Goal: Task Accomplishment & Management: Use online tool/utility

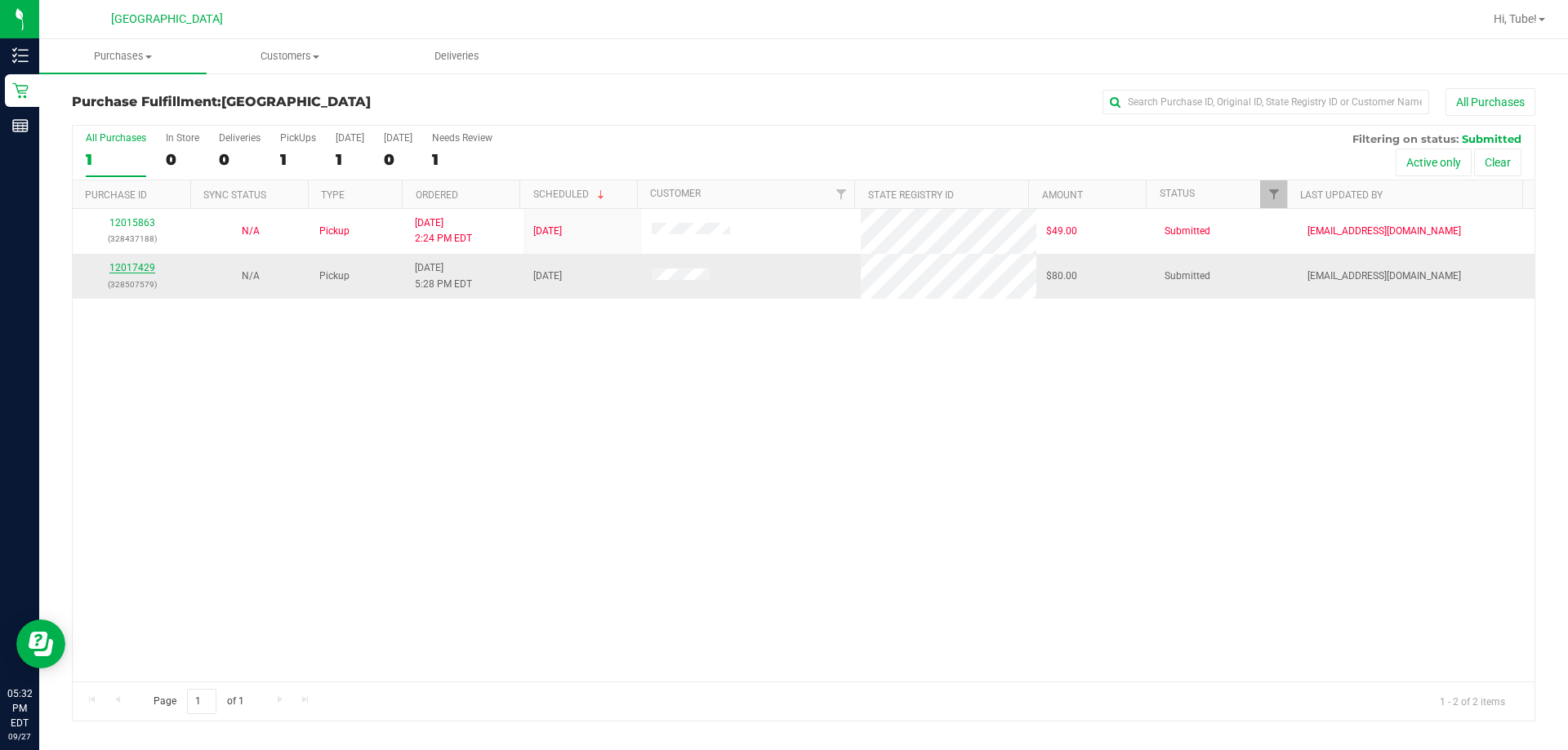
click at [136, 267] on link "12017429" at bounding box center [132, 268] width 46 height 11
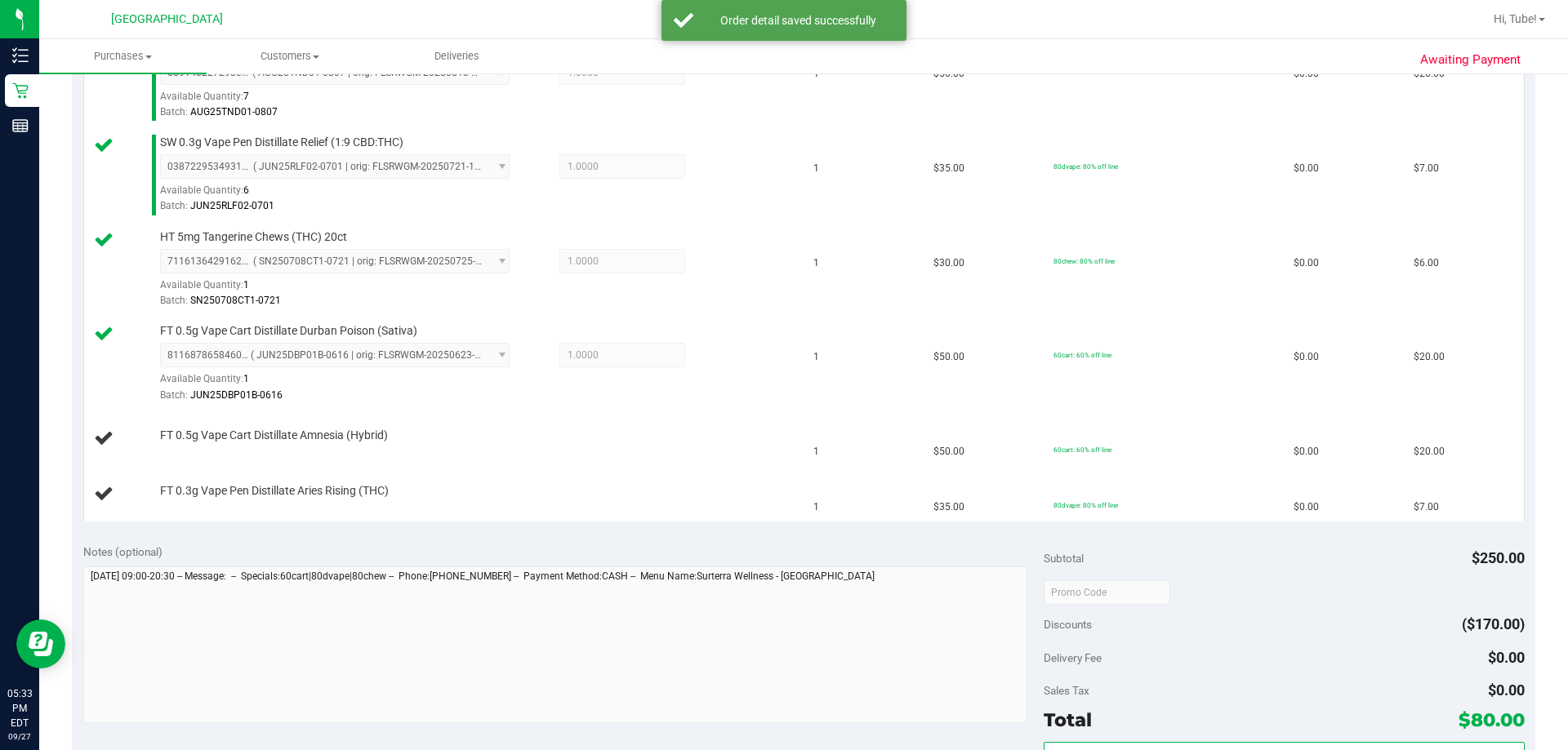
scroll to position [735, 0]
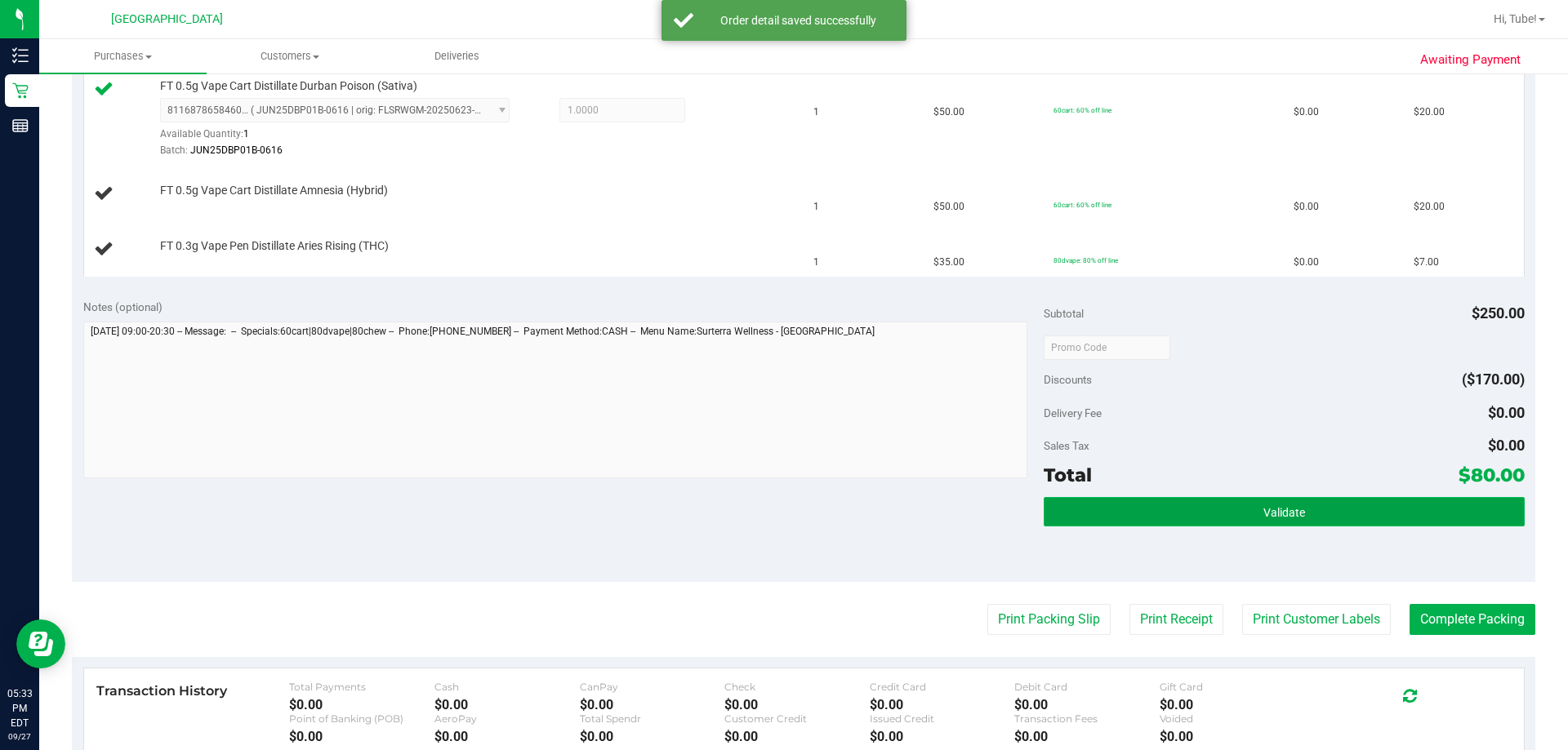
click at [781, 514] on button "Validate" at bounding box center [1284, 512] width 480 height 30
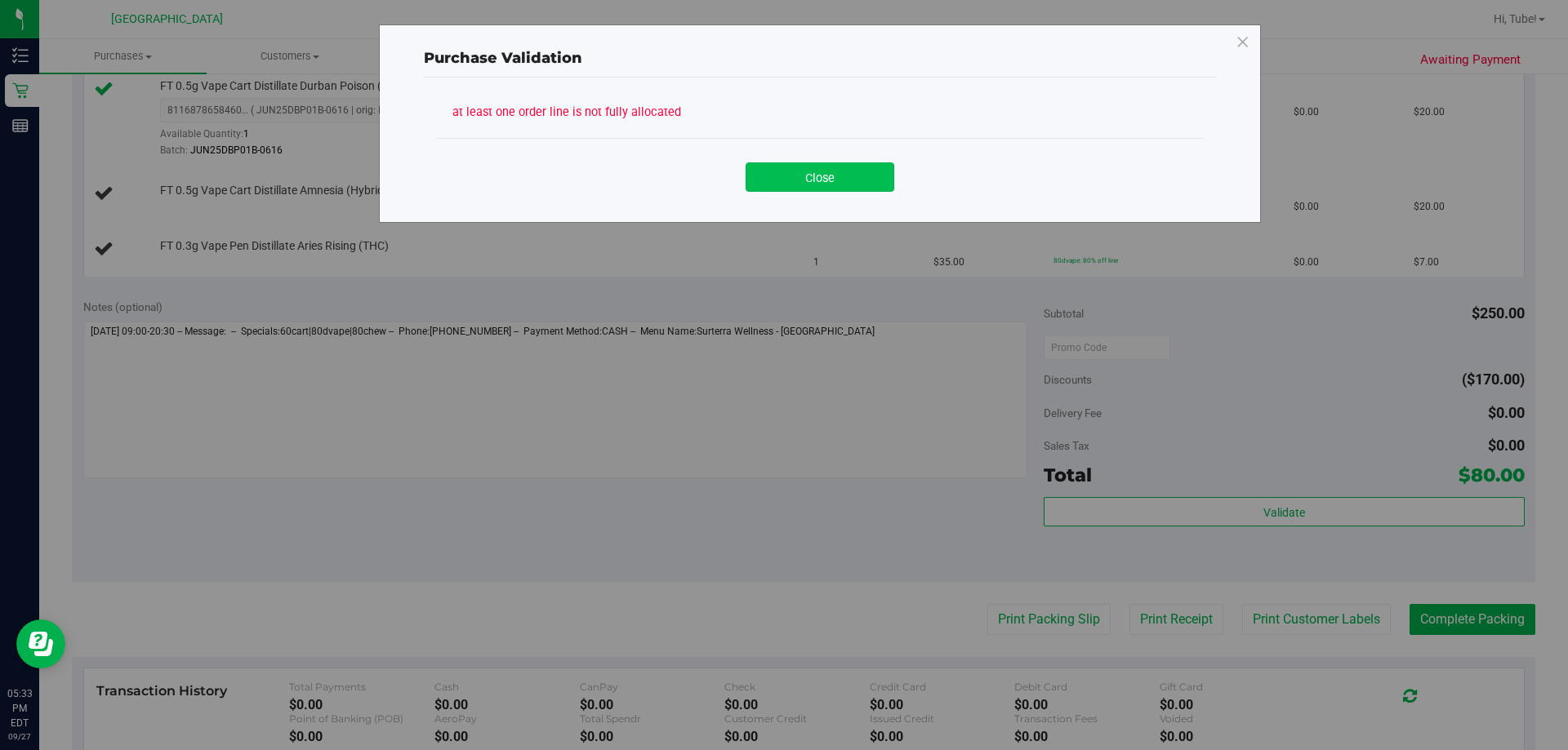
click at [781, 188] on button "Close" at bounding box center [820, 178] width 149 height 30
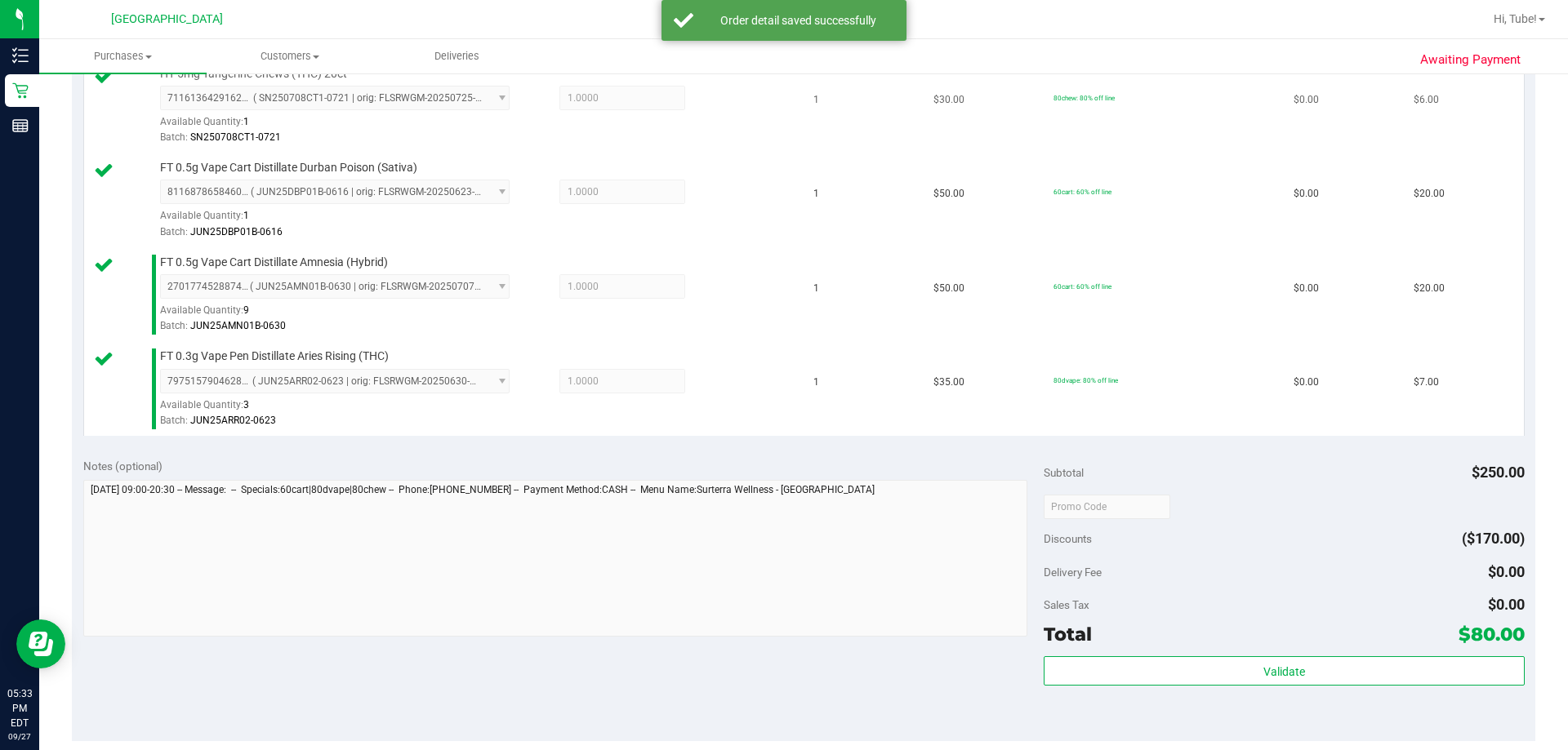
scroll to position [816, 0]
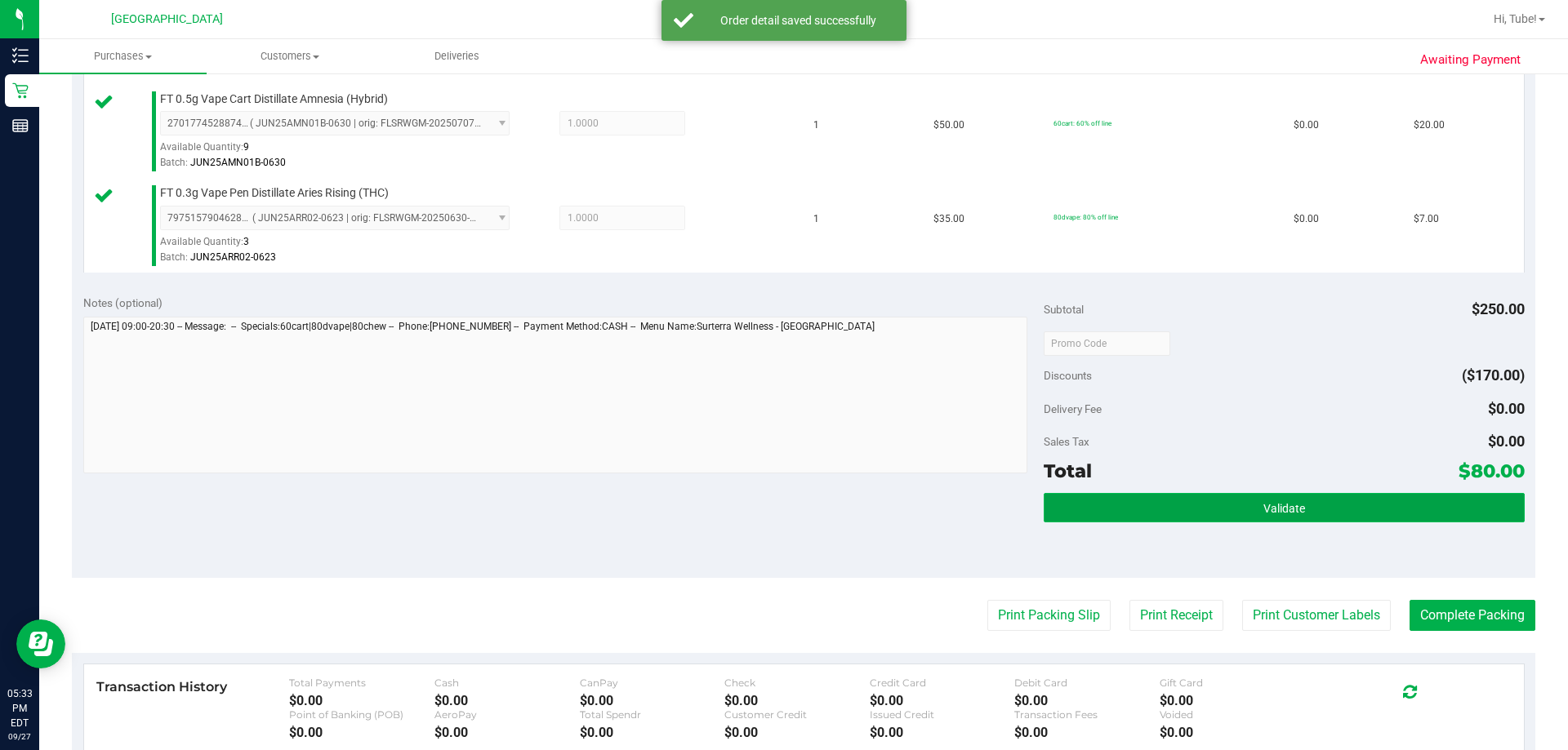
click at [781, 517] on button "Validate" at bounding box center [1284, 508] width 480 height 30
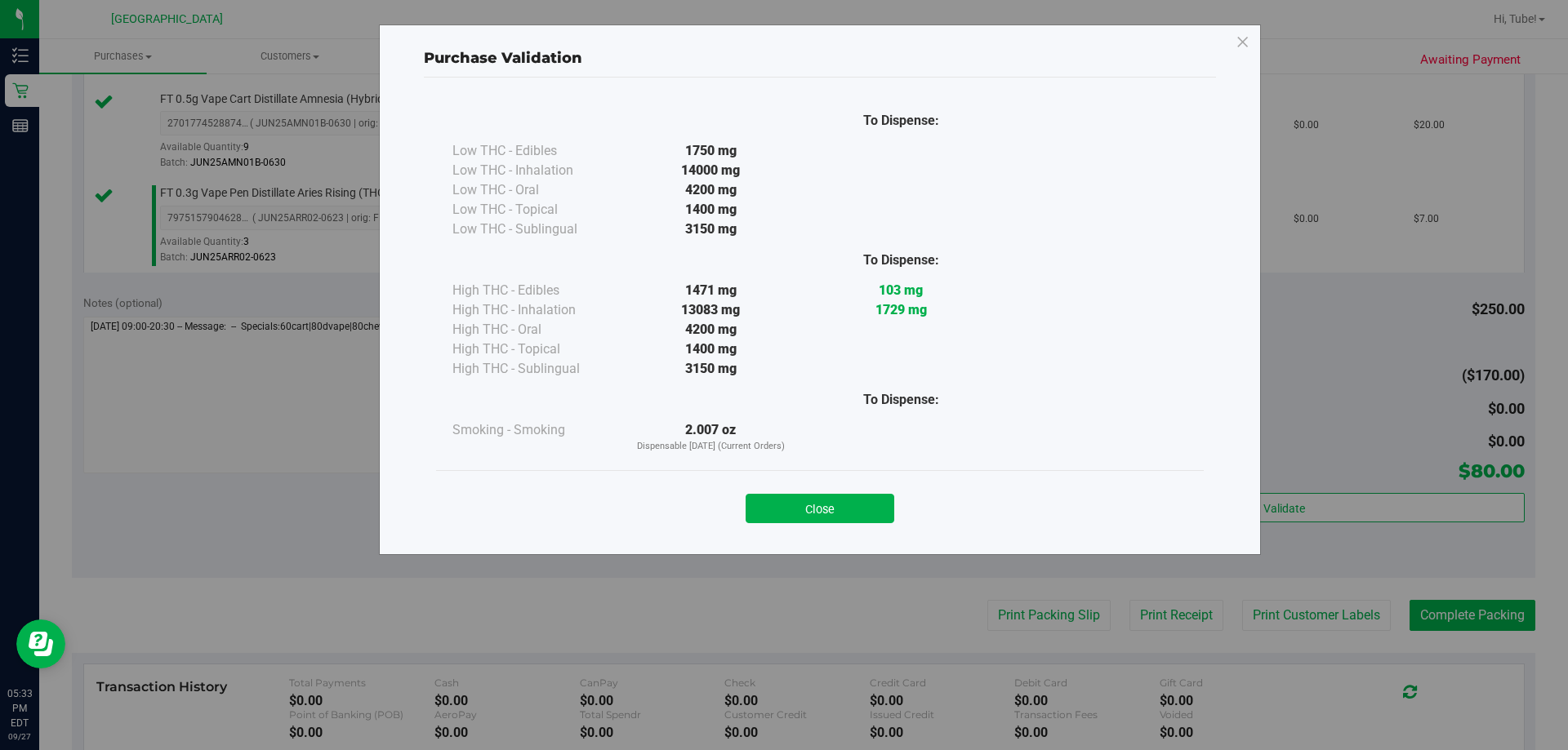
drag, startPoint x: 842, startPoint y: 502, endPoint x: 856, endPoint y: 509, distance: 15.7
click at [781, 502] on button "Close" at bounding box center [820, 509] width 149 height 30
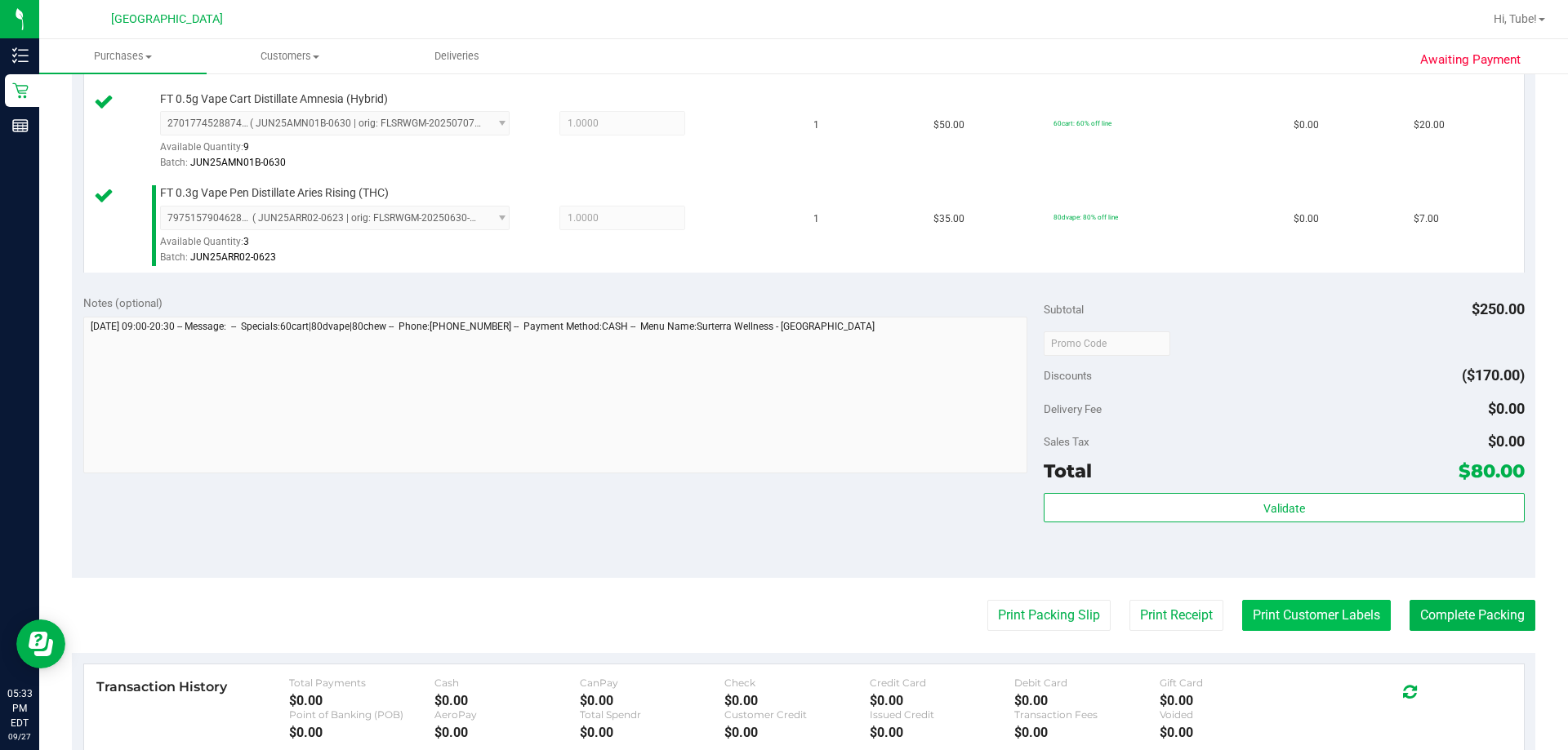
click at [781, 613] on button "Print Customer Labels" at bounding box center [1317, 615] width 149 height 31
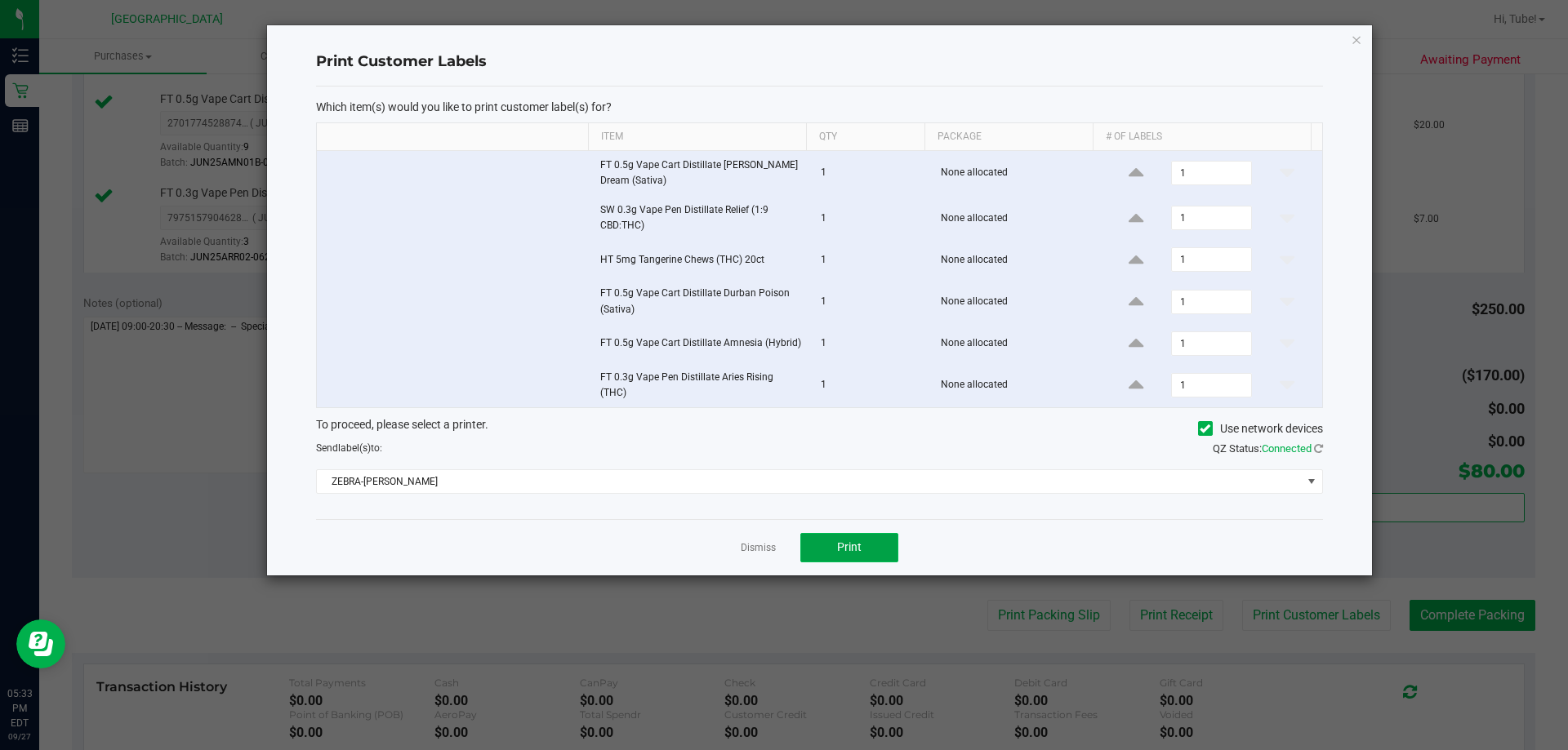
click at [781, 541] on span "Print" at bounding box center [849, 547] width 24 height 13
click at [771, 549] on link "Dismiss" at bounding box center [759, 548] width 35 height 14
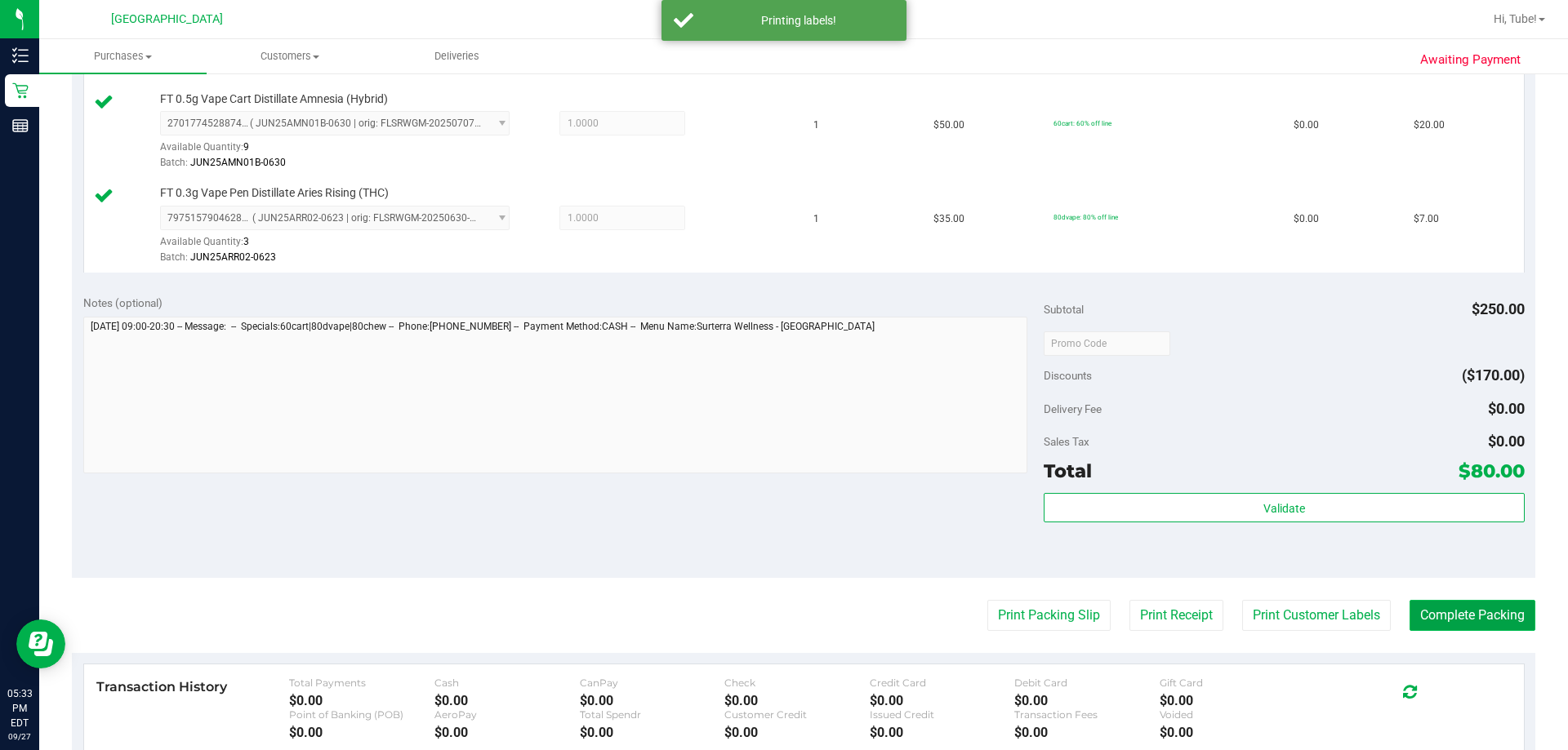
click at [781, 605] on button "Complete Packing" at bounding box center [1472, 615] width 126 height 31
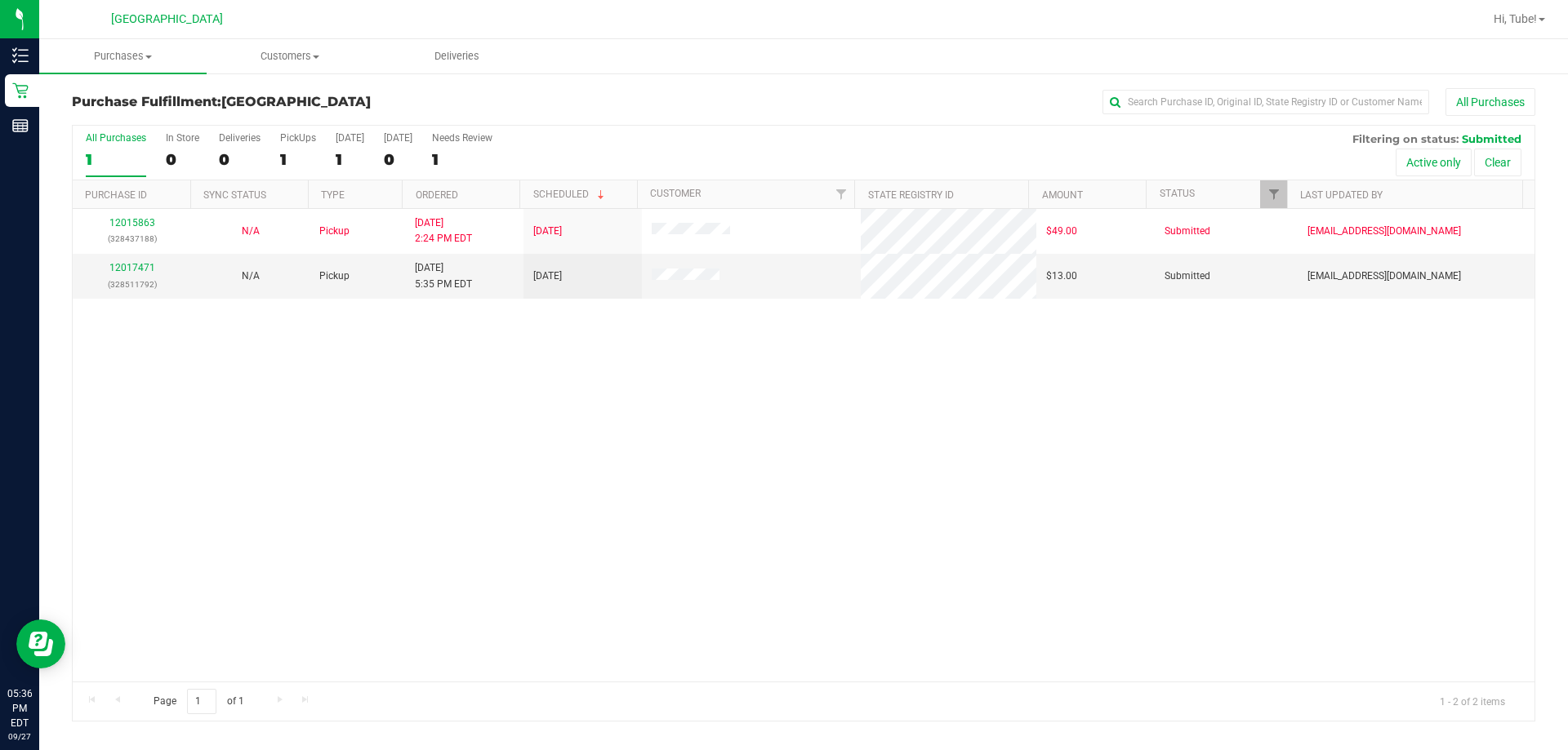
click at [405, 382] on div "12015863 (328437188) N/A Pickup [DATE] 2:24 PM EDT 9/27/2025 $49.00 Submitted […" at bounding box center [804, 446] width 1462 height 473
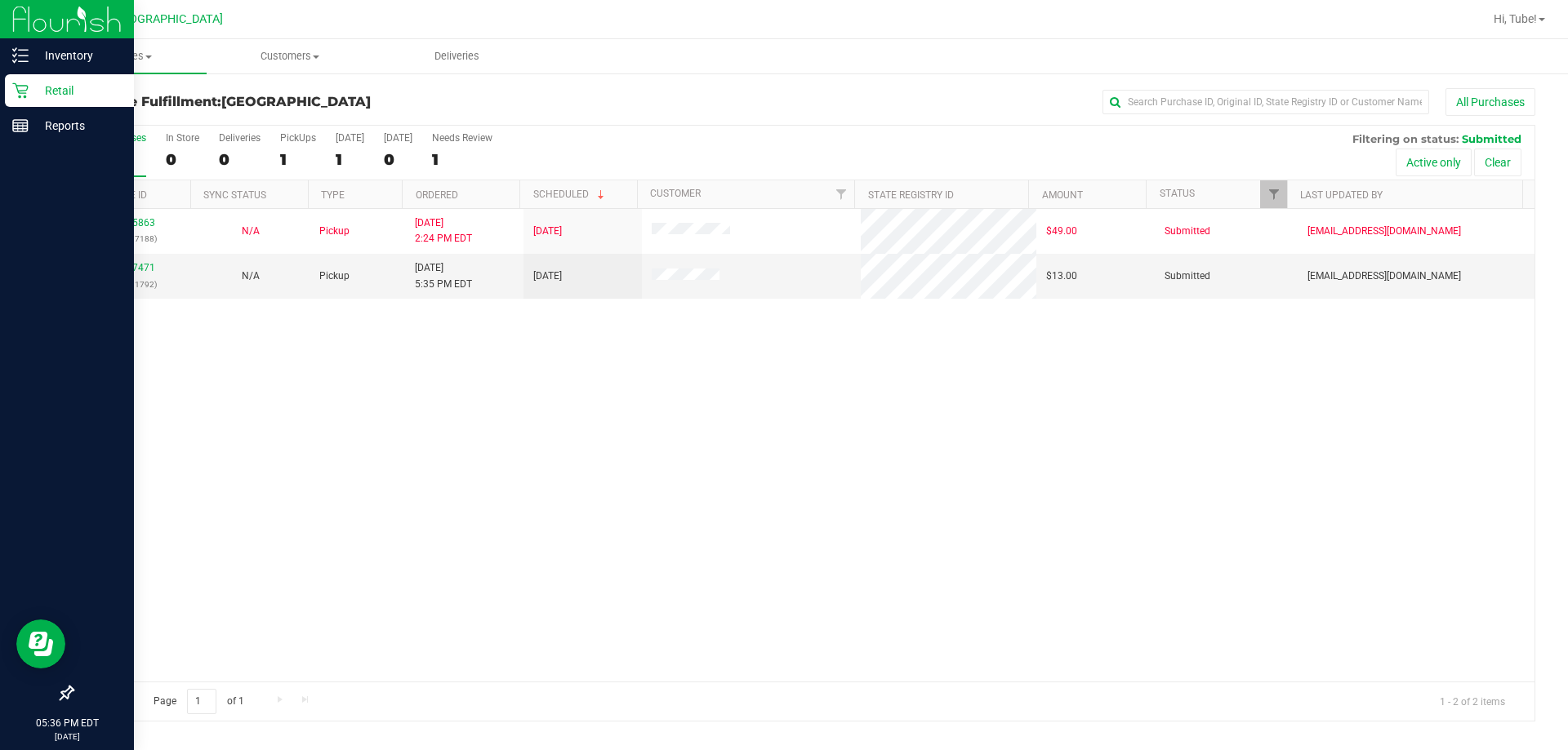
click at [36, 100] on div "Retail" at bounding box center [69, 90] width 129 height 33
